Goal: Information Seeking & Learning: Check status

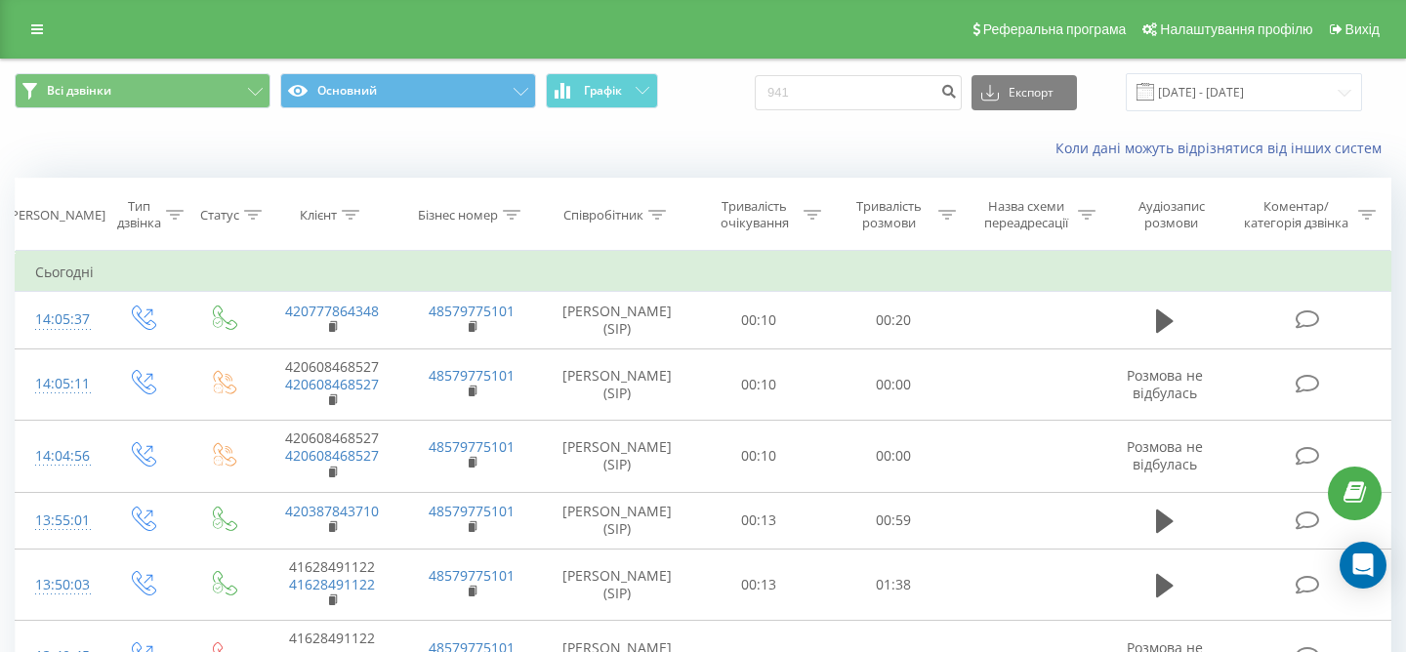
type input "9410"
